Goal: Information Seeking & Learning: Learn about a topic

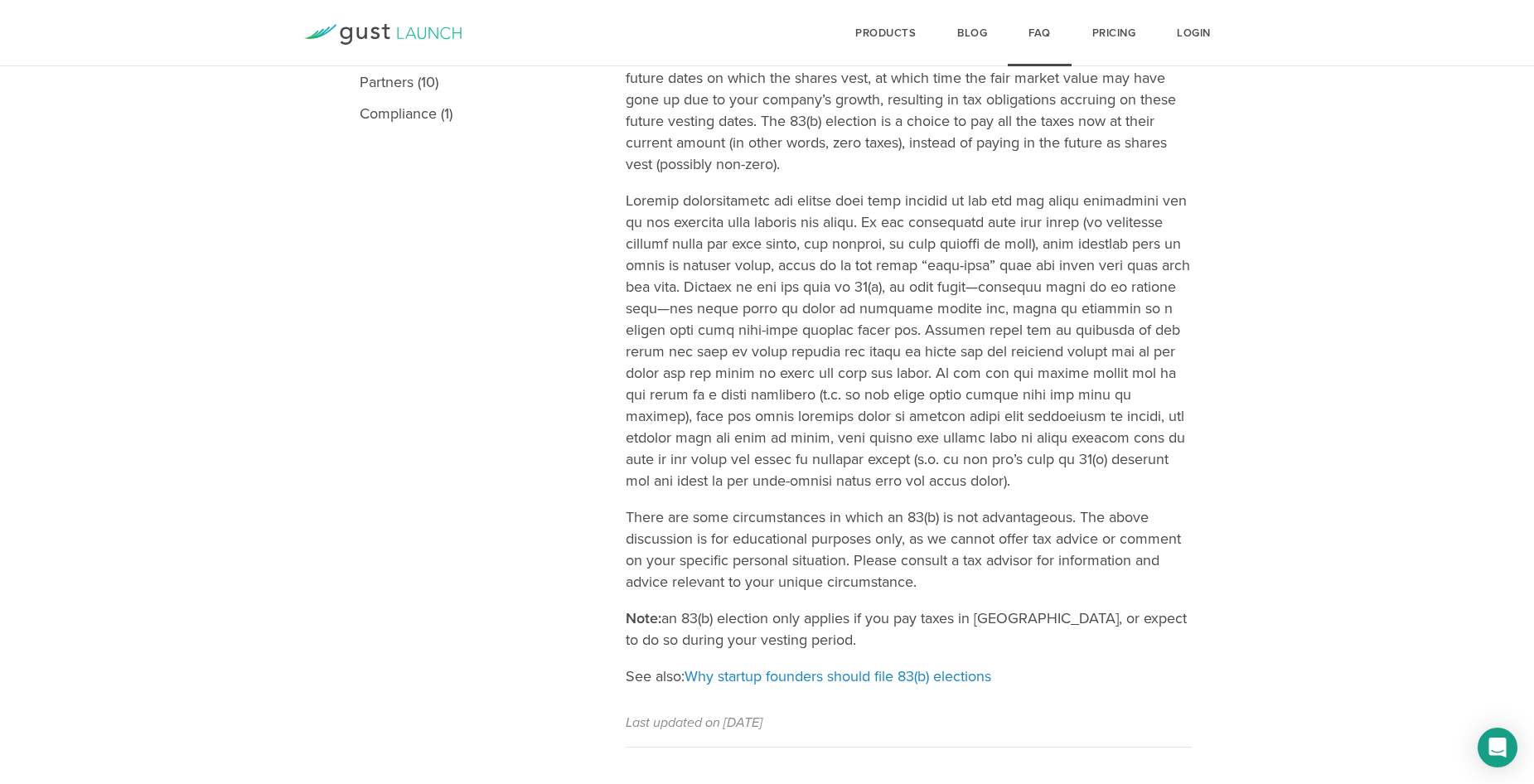
scroll to position [643, 0]
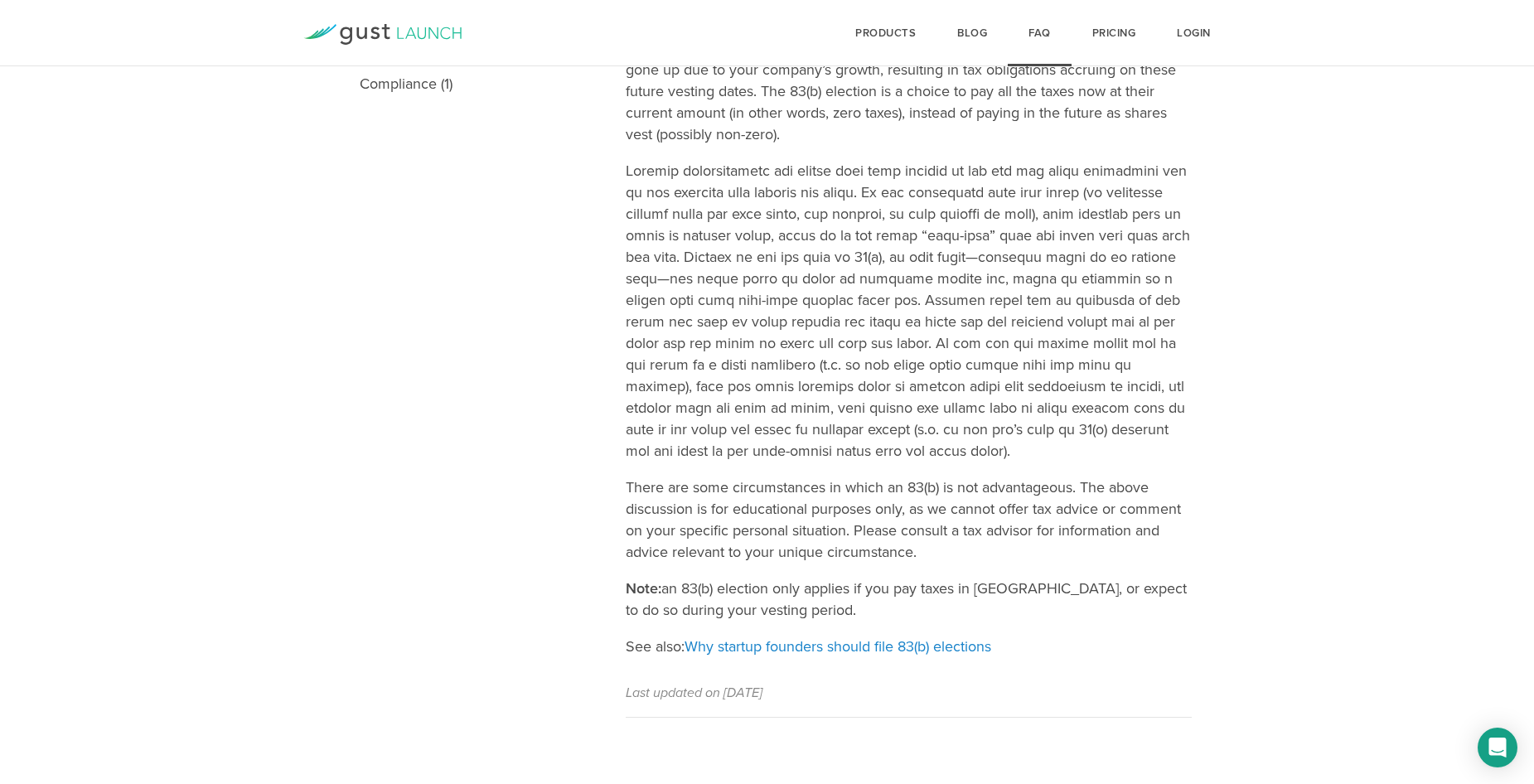
drag, startPoint x: 890, startPoint y: 604, endPoint x: 602, endPoint y: 562, distance: 291.0
click at [602, 562] on main "Topics Gust Launch (14) Incorporation (15) Company Formation (6) Issuing Stock …" at bounding box center [767, 184] width 1534 height 1200
click at [564, 583] on nav "Topics Gust Launch (14) Incorporation (15) Company Formation (6) Issuing Stock …" at bounding box center [484, 151] width 282 height 1133
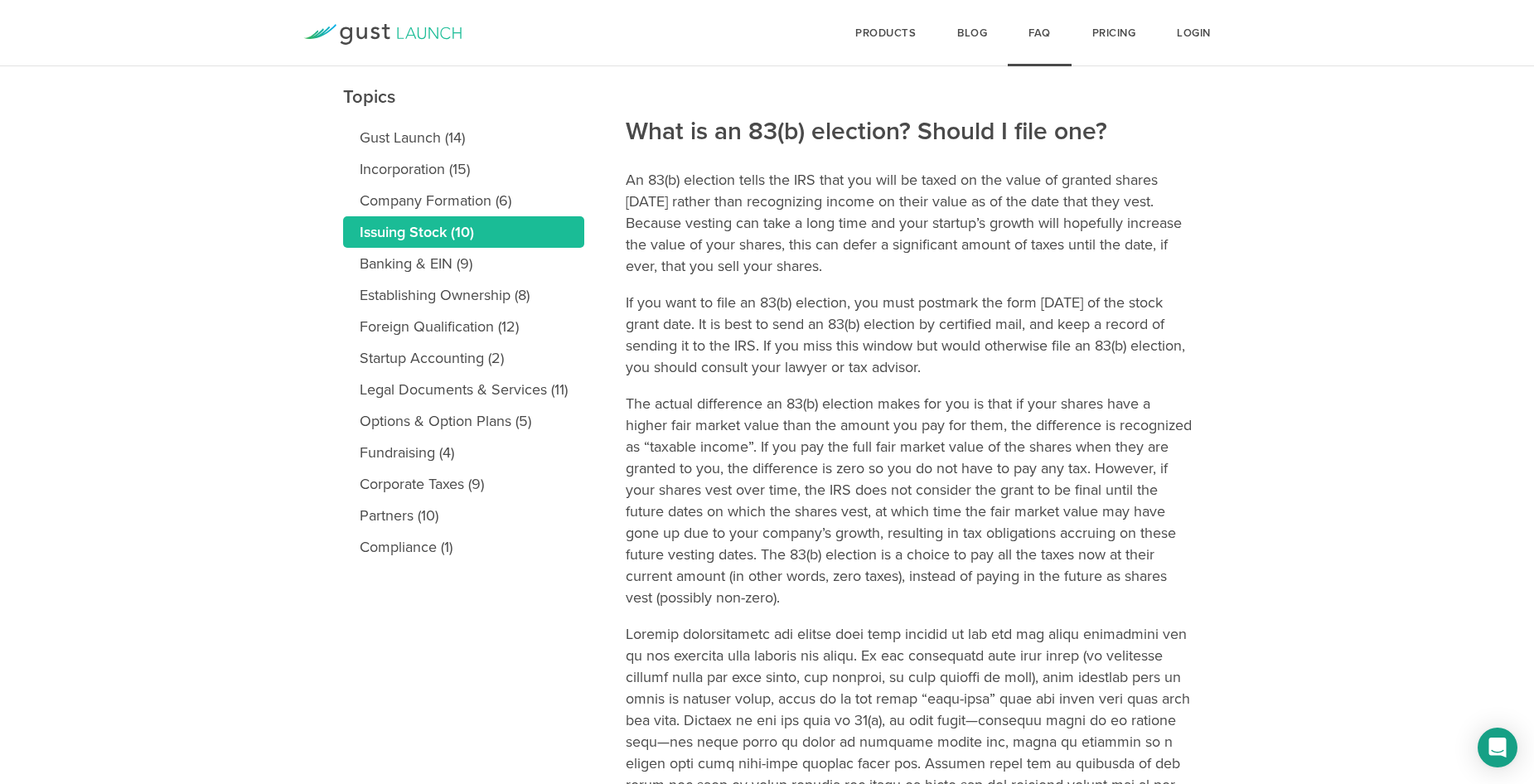
scroll to position [0, 0]
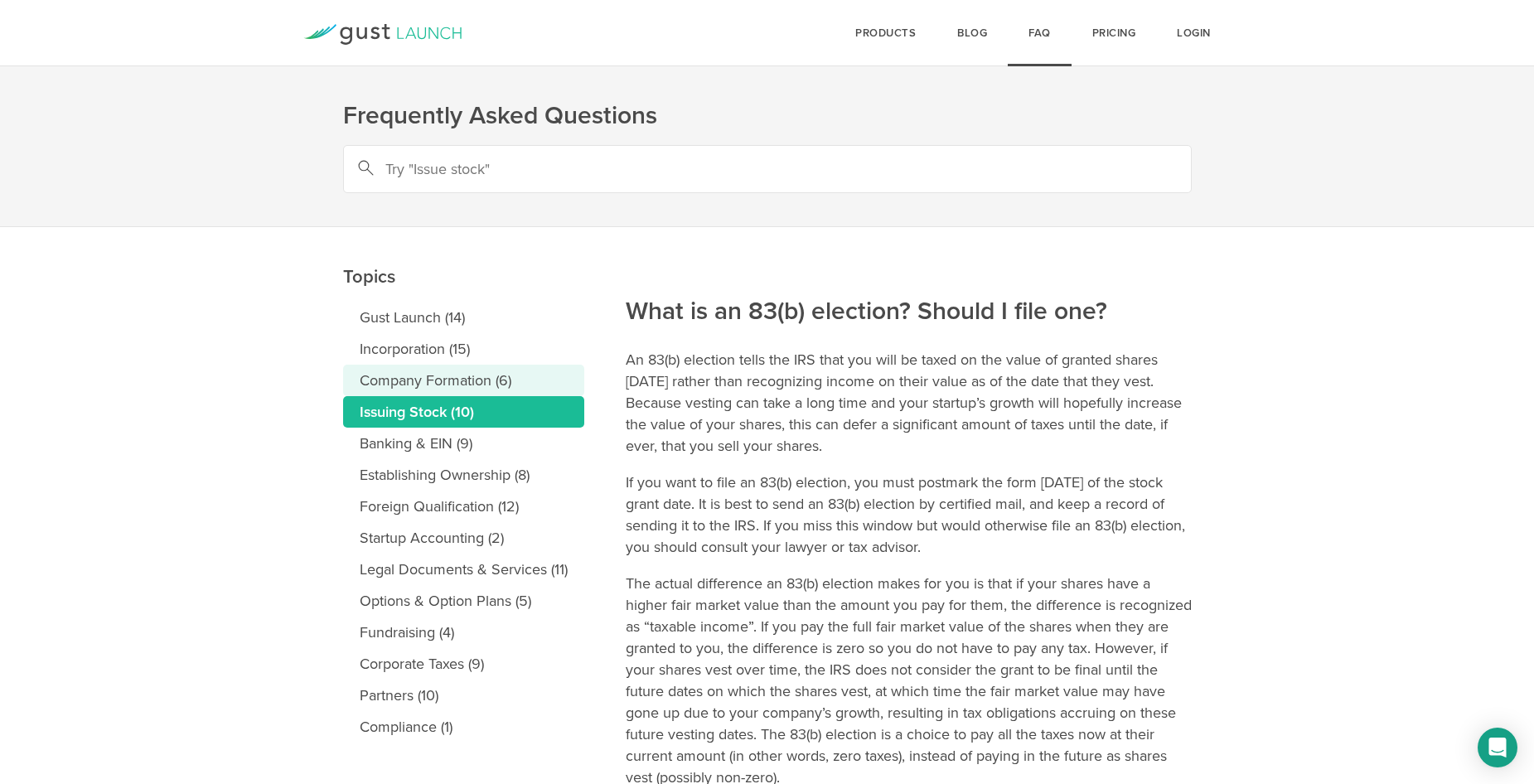
click at [453, 380] on link "Company Formation (6)" at bounding box center [463, 380] width 241 height 31
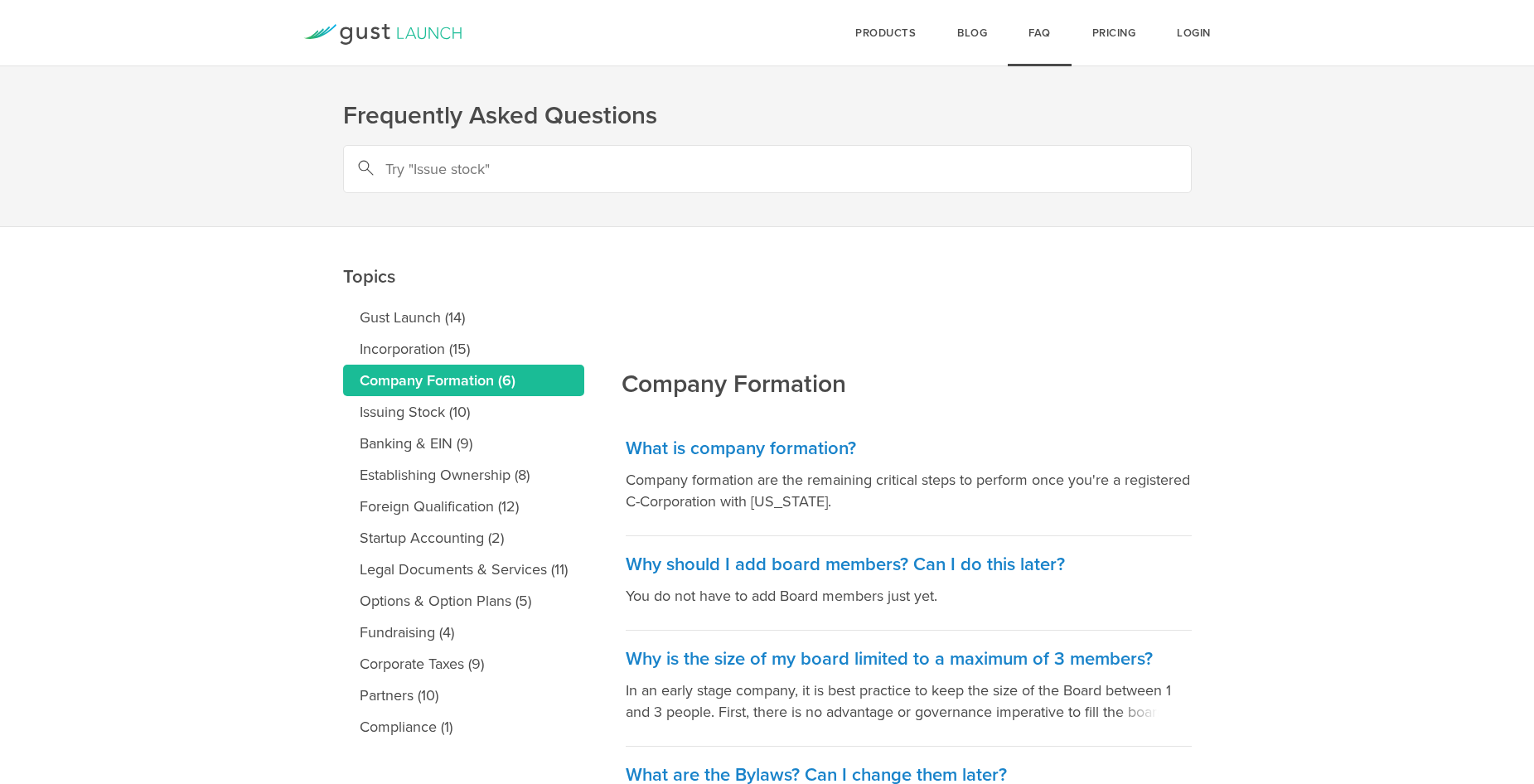
click at [440, 345] on link "Incorporation (15)" at bounding box center [463, 349] width 241 height 31
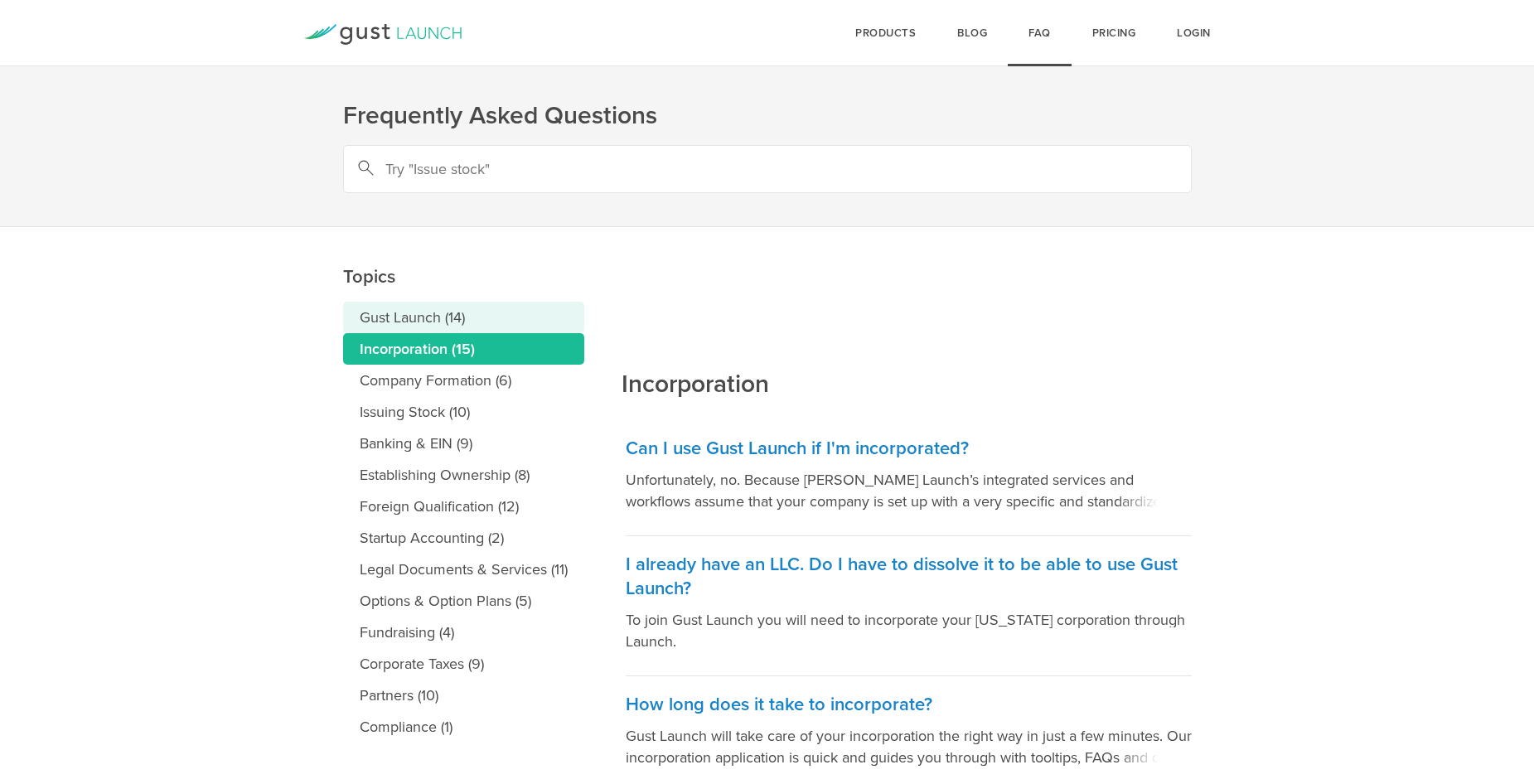
click at [427, 323] on link "Gust Launch (14)" at bounding box center [463, 316] width 241 height 31
